Goal: Transaction & Acquisition: Book appointment/travel/reservation

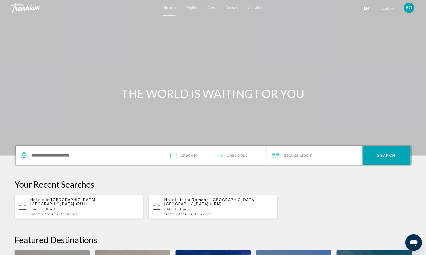
click at [232, 8] on span "Cruises" at bounding box center [231, 8] width 12 height 4
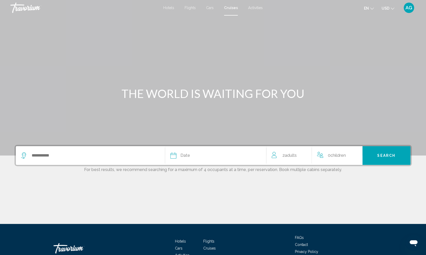
click at [388, 7] on span "USD" at bounding box center [386, 8] width 8 height 4
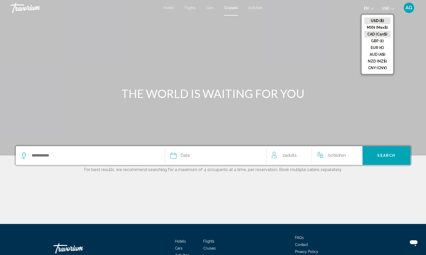
click at [370, 34] on button "CAD (Can$)" at bounding box center [377, 34] width 26 height 7
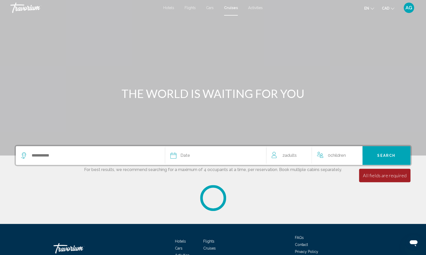
click at [370, 34] on div "Main content" at bounding box center [213, 78] width 426 height 156
click at [51, 167] on p "For best results, we recommend searching for a maximum of 4 occupants at a time…" at bounding box center [213, 169] width 397 height 6
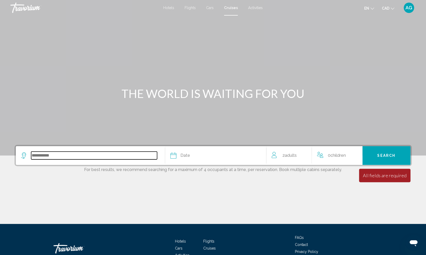
click at [57, 155] on input "Search widget" at bounding box center [94, 156] width 126 height 8
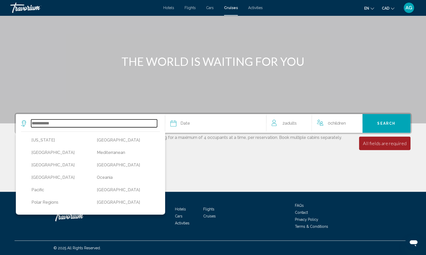
scroll to position [99, 0]
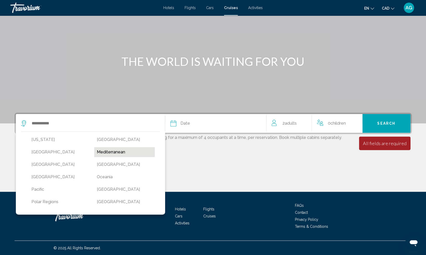
click at [110, 155] on button "Mediterranean" at bounding box center [124, 152] width 60 height 10
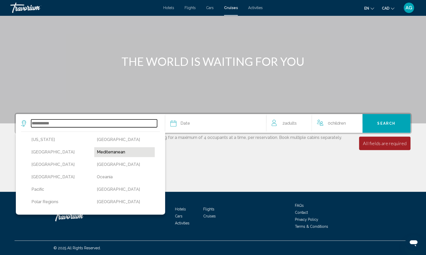
type input "**********"
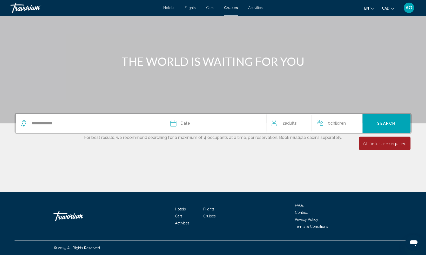
click at [200, 122] on div "Date" at bounding box center [215, 123] width 91 height 7
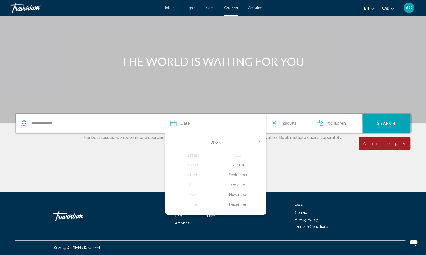
click at [240, 187] on div "October" at bounding box center [237, 184] width 45 height 9
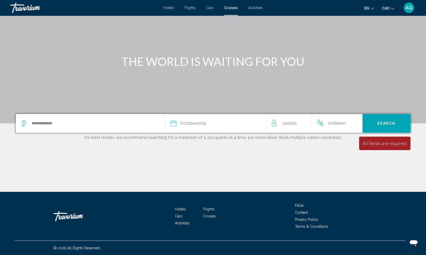
click at [334, 122] on span "Children" at bounding box center [337, 123] width 15 height 5
click at [355, 124] on icon "Increment children" at bounding box center [355, 122] width 5 height 5
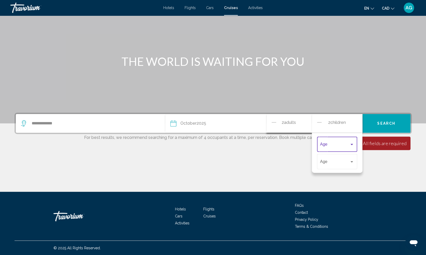
click at [328, 147] on span "Travelers: 2 adults, 2 children" at bounding box center [334, 145] width 29 height 5
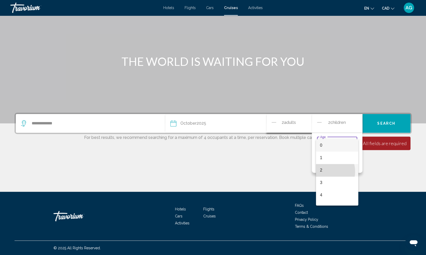
click at [324, 172] on span "2" at bounding box center [337, 170] width 34 height 12
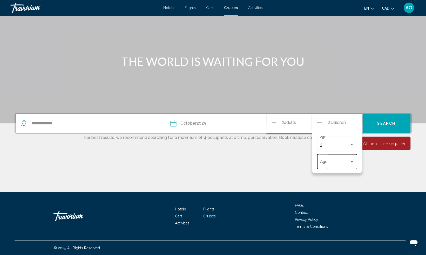
click at [322, 159] on div "Age" at bounding box center [337, 161] width 34 height 16
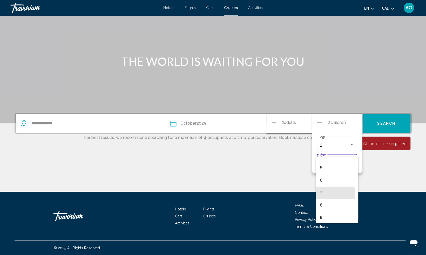
scroll to position [67, 0]
click at [323, 208] on span "9" at bounding box center [337, 208] width 34 height 12
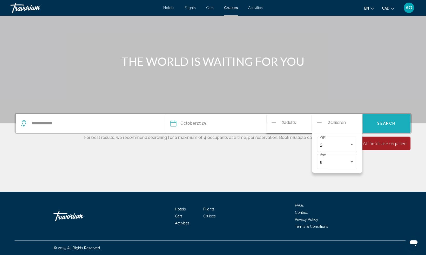
click at [398, 126] on button "Search" at bounding box center [386, 123] width 48 height 19
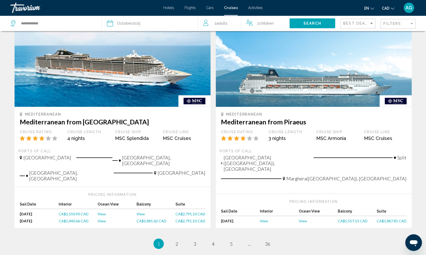
scroll to position [490, 0]
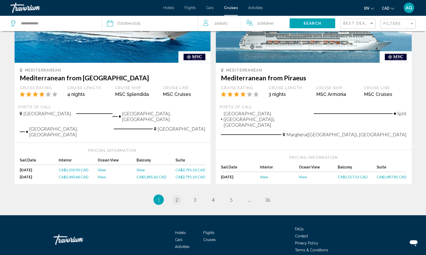
click at [173, 195] on link "page 2" at bounding box center [176, 199] width 9 height 9
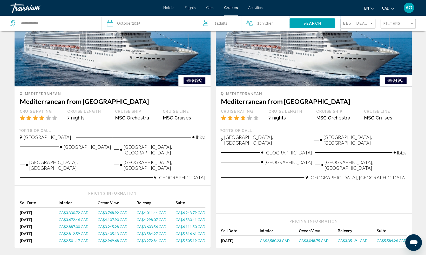
scroll to position [496, 0]
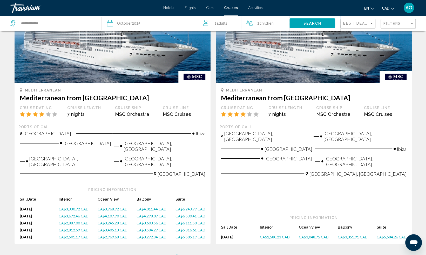
click at [195, 255] on link "page 3" at bounding box center [194, 260] width 9 height 9
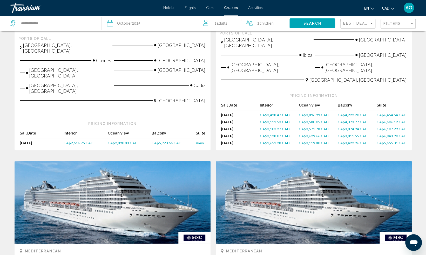
scroll to position [158, 0]
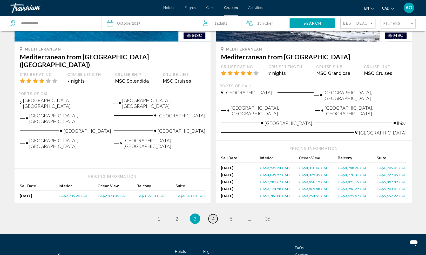
click at [213, 216] on span "4" at bounding box center [213, 219] width 3 height 6
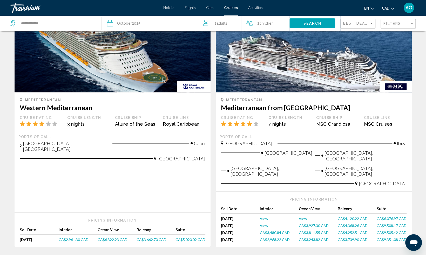
scroll to position [591, 0]
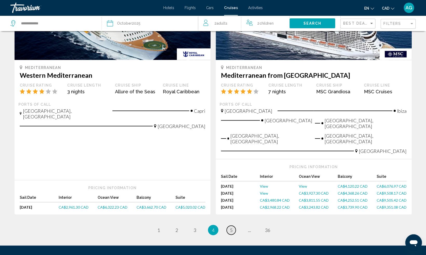
click at [232, 227] on span "5" at bounding box center [231, 230] width 3 height 6
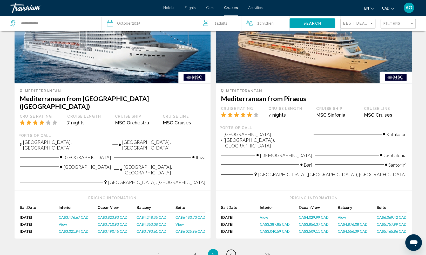
scroll to position [575, 0]
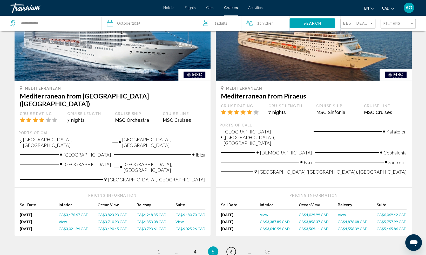
click at [234, 247] on link "page 6" at bounding box center [231, 251] width 9 height 9
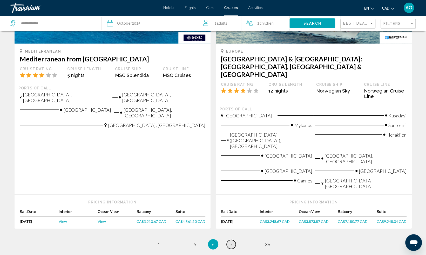
scroll to position [598, 0]
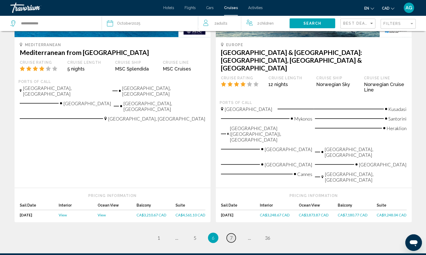
click at [229, 234] on link "page 7" at bounding box center [231, 238] width 9 height 9
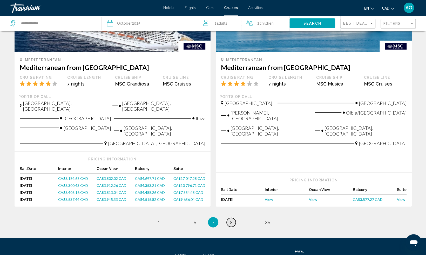
click at [232, 218] on link "page 8" at bounding box center [231, 222] width 9 height 9
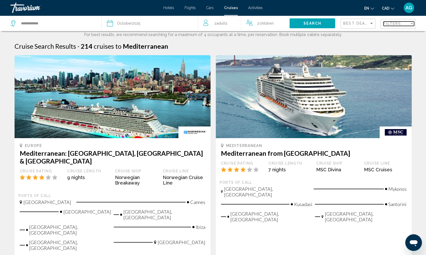
click at [389, 25] on span "Filters" at bounding box center [392, 24] width 18 height 4
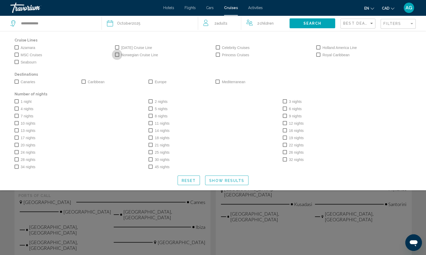
click at [116, 55] on span "Search widget" at bounding box center [117, 55] width 4 height 4
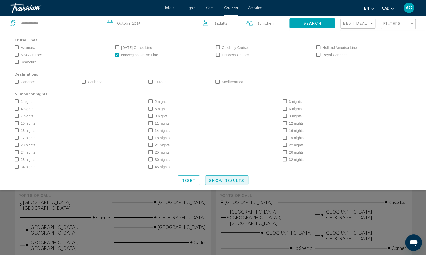
click at [216, 178] on span "Show Results" at bounding box center [226, 180] width 35 height 4
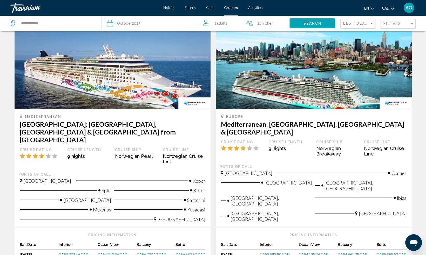
scroll to position [586, 0]
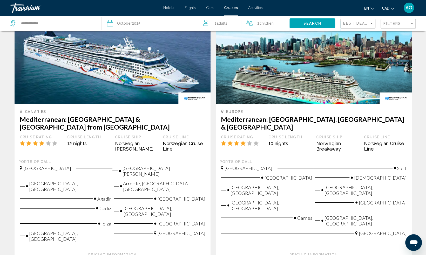
scroll to position [603, 0]
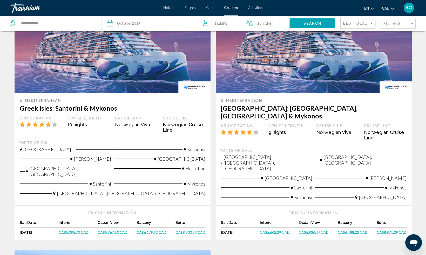
scroll to position [48, 0]
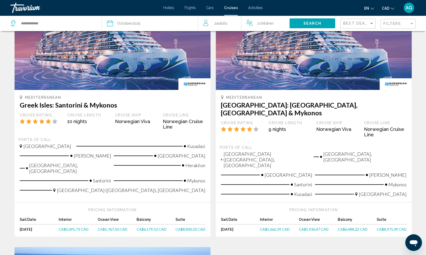
click at [150, 227] on span "CA$6,179.52 CAD" at bounding box center [152, 229] width 30 height 4
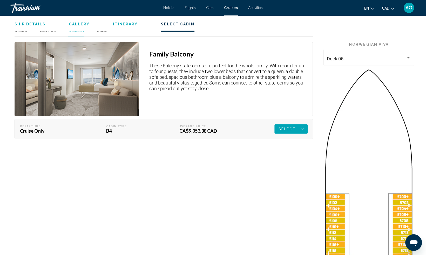
scroll to position [702, 0]
click at [293, 129] on span "Select" at bounding box center [287, 128] width 17 height 9
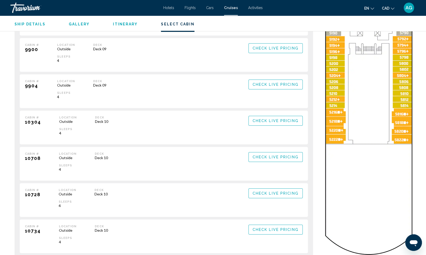
scroll to position [1134, 0]
click at [266, 124] on button "Check Live Pricing" at bounding box center [275, 122] width 54 height 10
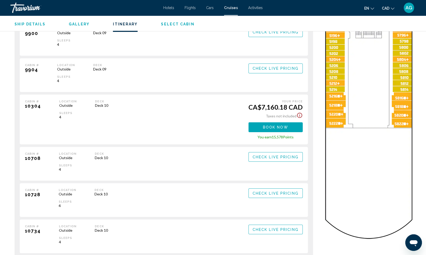
scroll to position [1151, 0]
click at [0, 0] on span "Book now" at bounding box center [0, 0] width 0 height 0
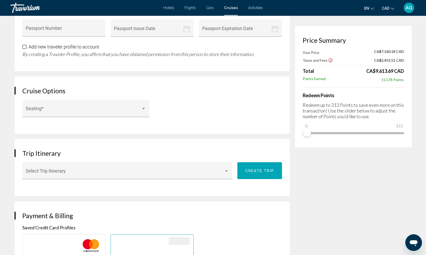
scroll to position [939, 0]
click at [36, 108] on span "Main content" at bounding box center [84, 110] width 116 height 5
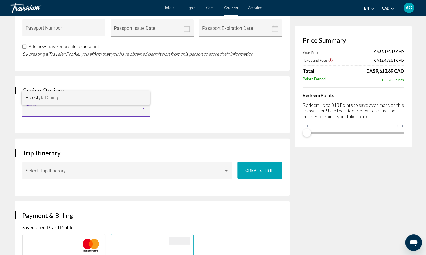
click at [37, 101] on span "Freestyle Dining" at bounding box center [86, 98] width 120 height 14
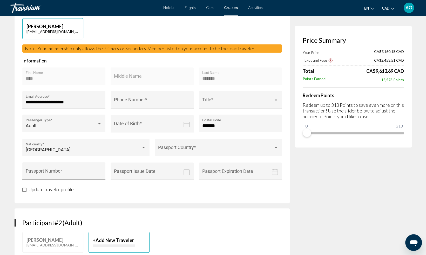
scroll to position [0, 0]
